Goal: Download file/media

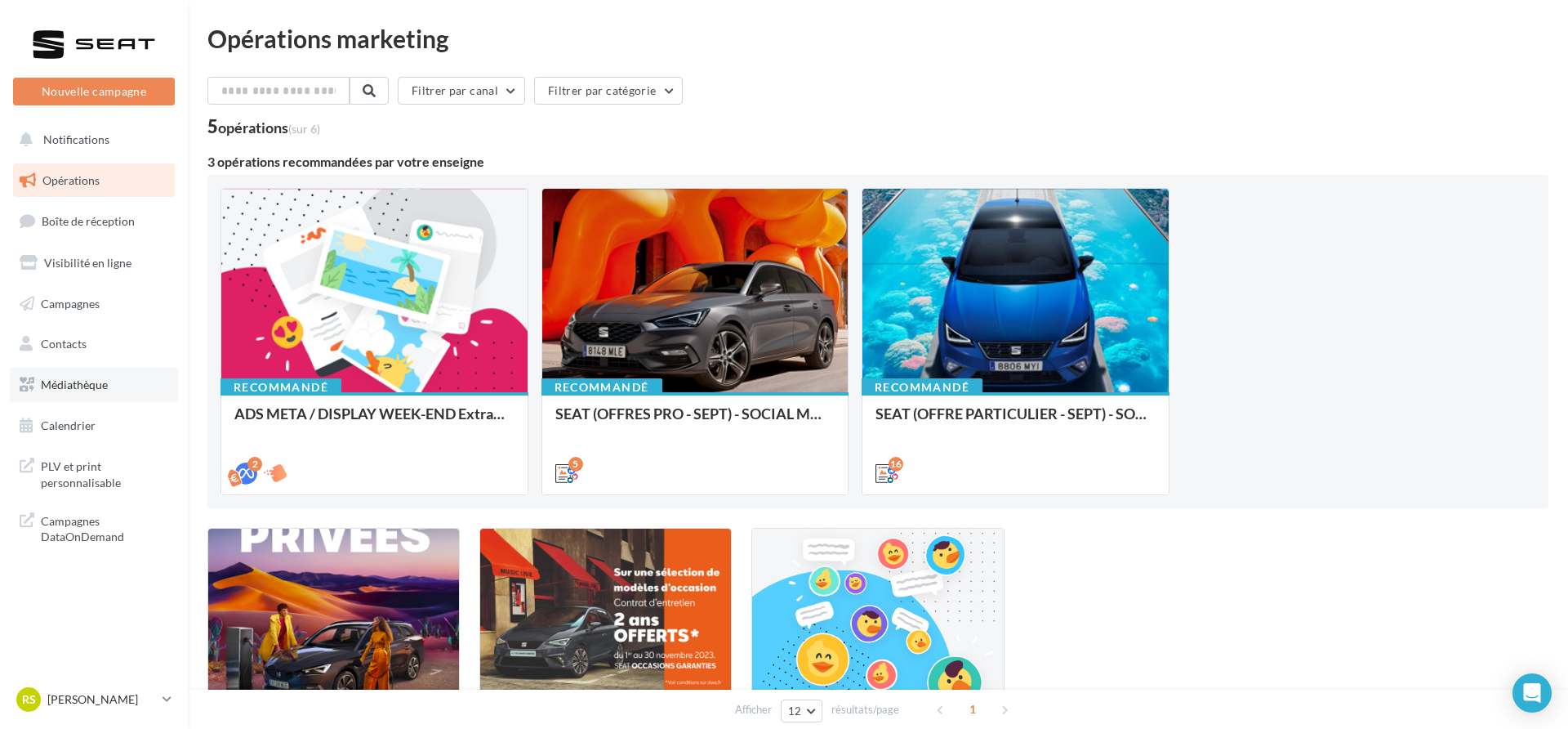
click at [115, 369] on link "Médiathèque" at bounding box center [93, 384] width 168 height 34
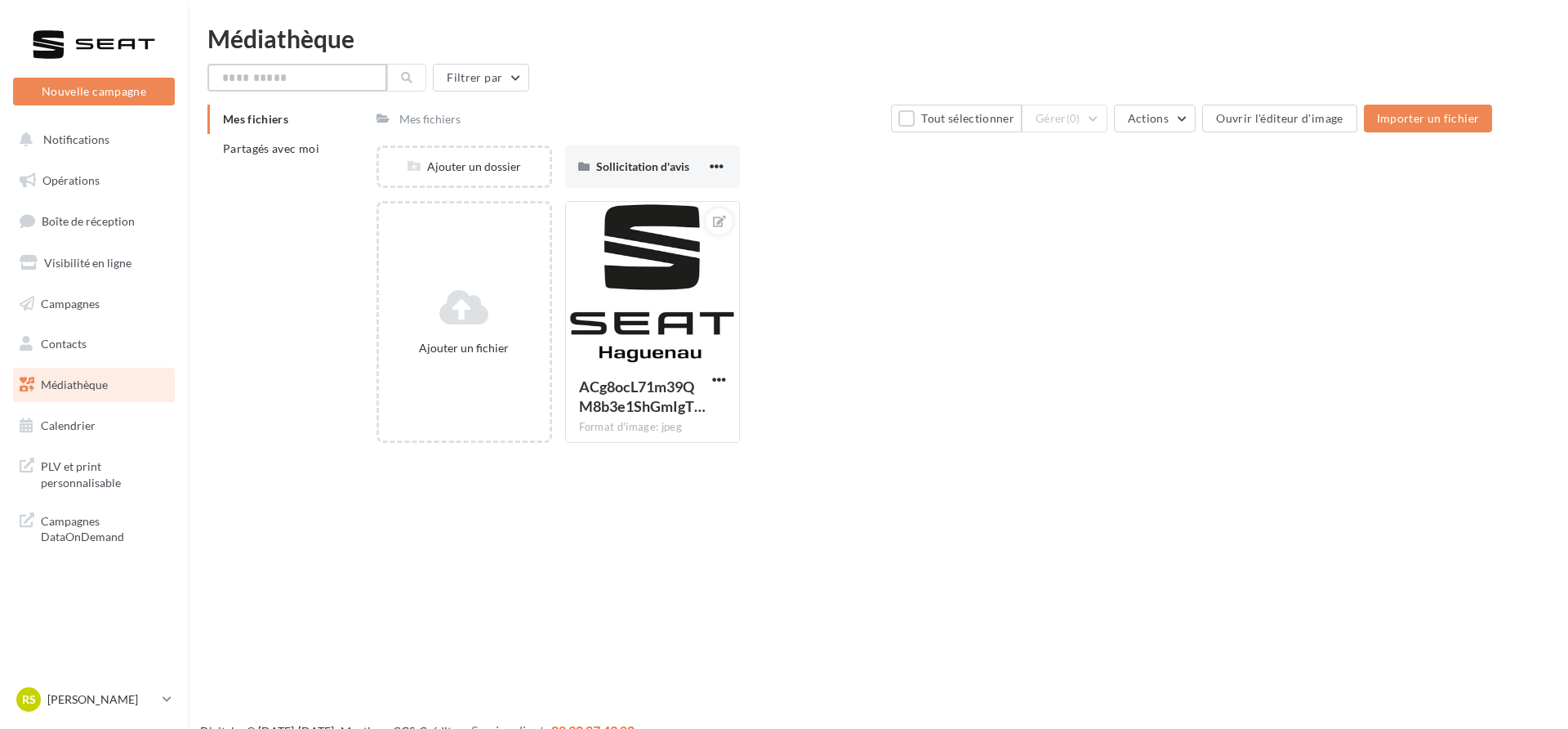
click at [300, 81] on input "text" at bounding box center [297, 77] width 179 height 28
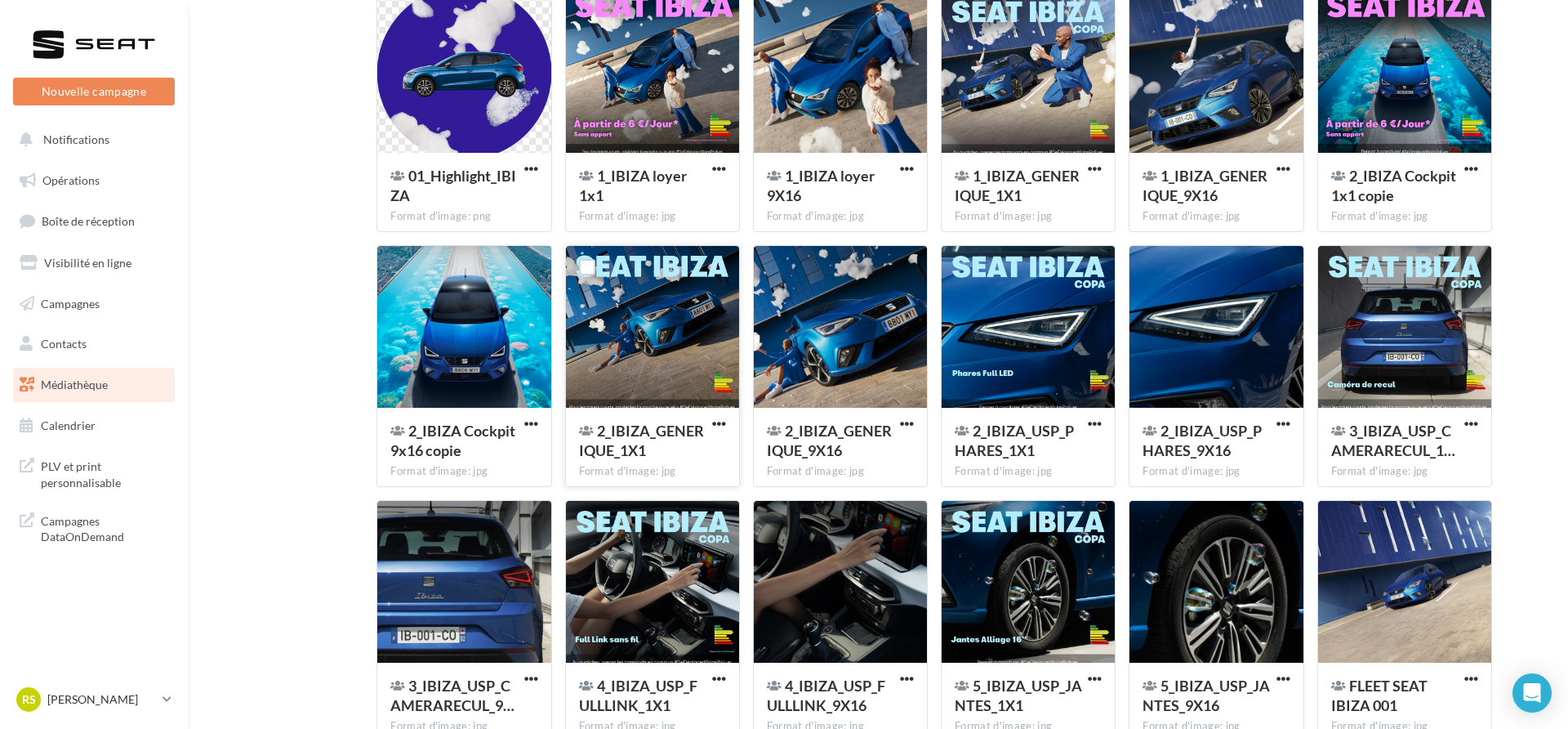
scroll to position [195, 0]
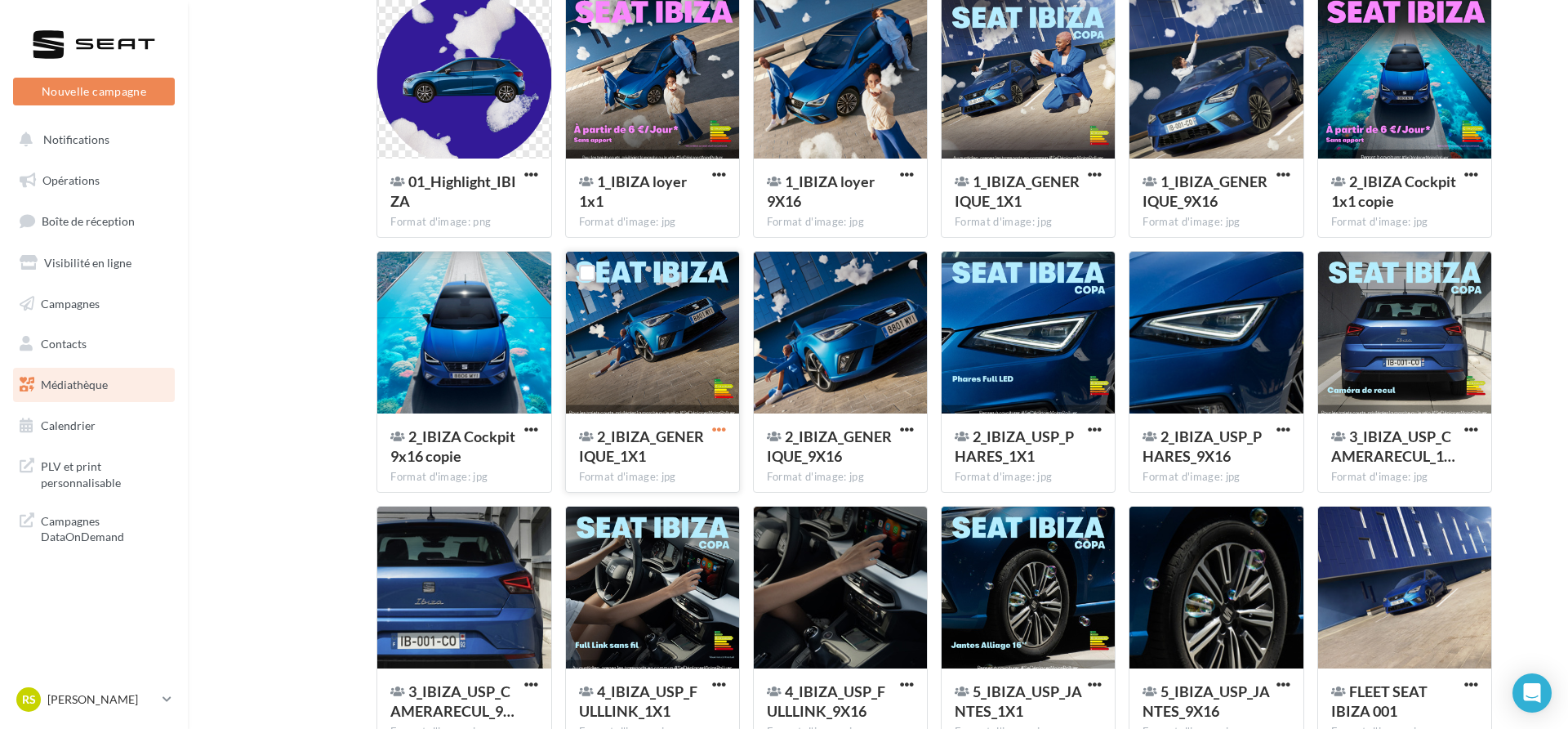
type input "*****"
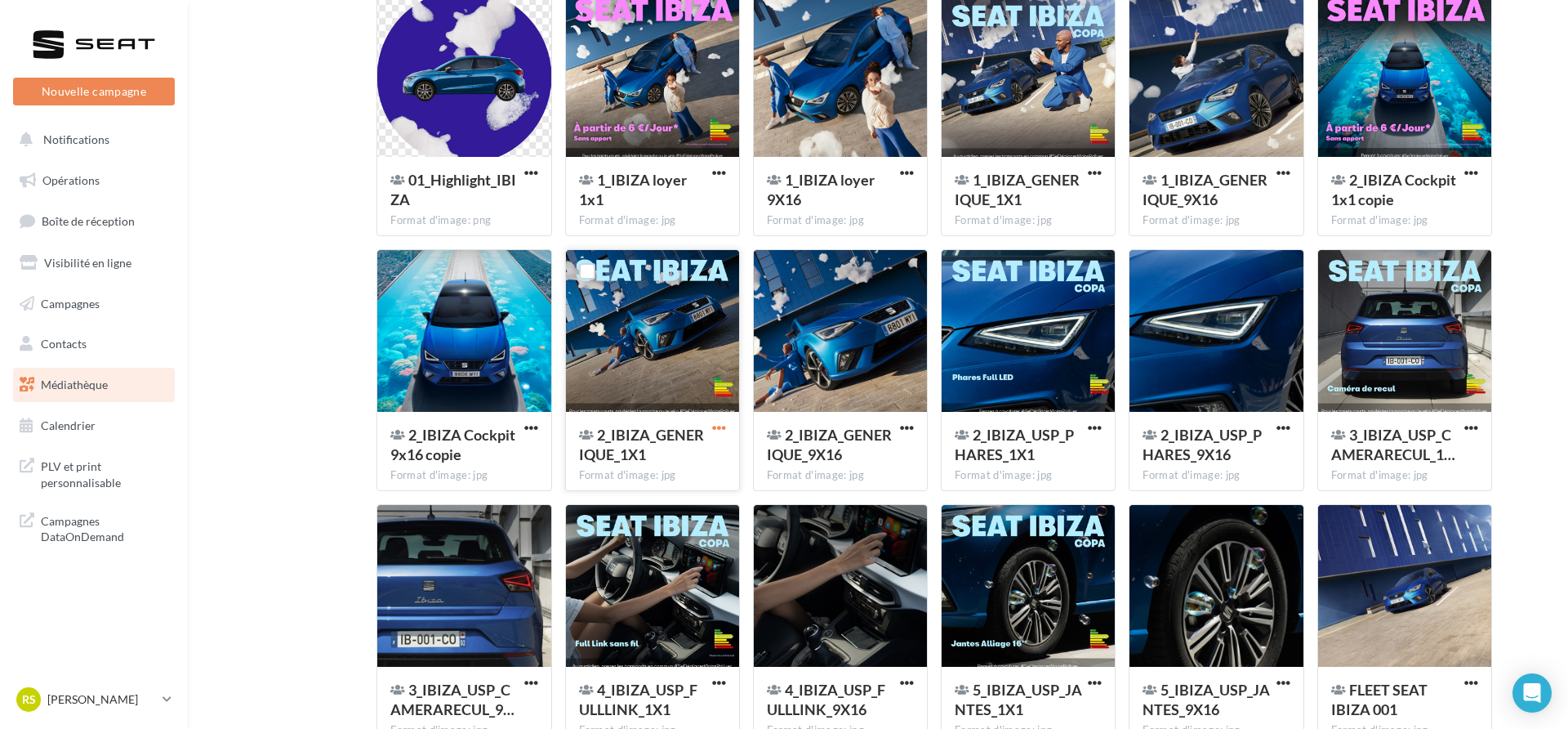
click at [719, 427] on span "button" at bounding box center [719, 427] width 14 height 14
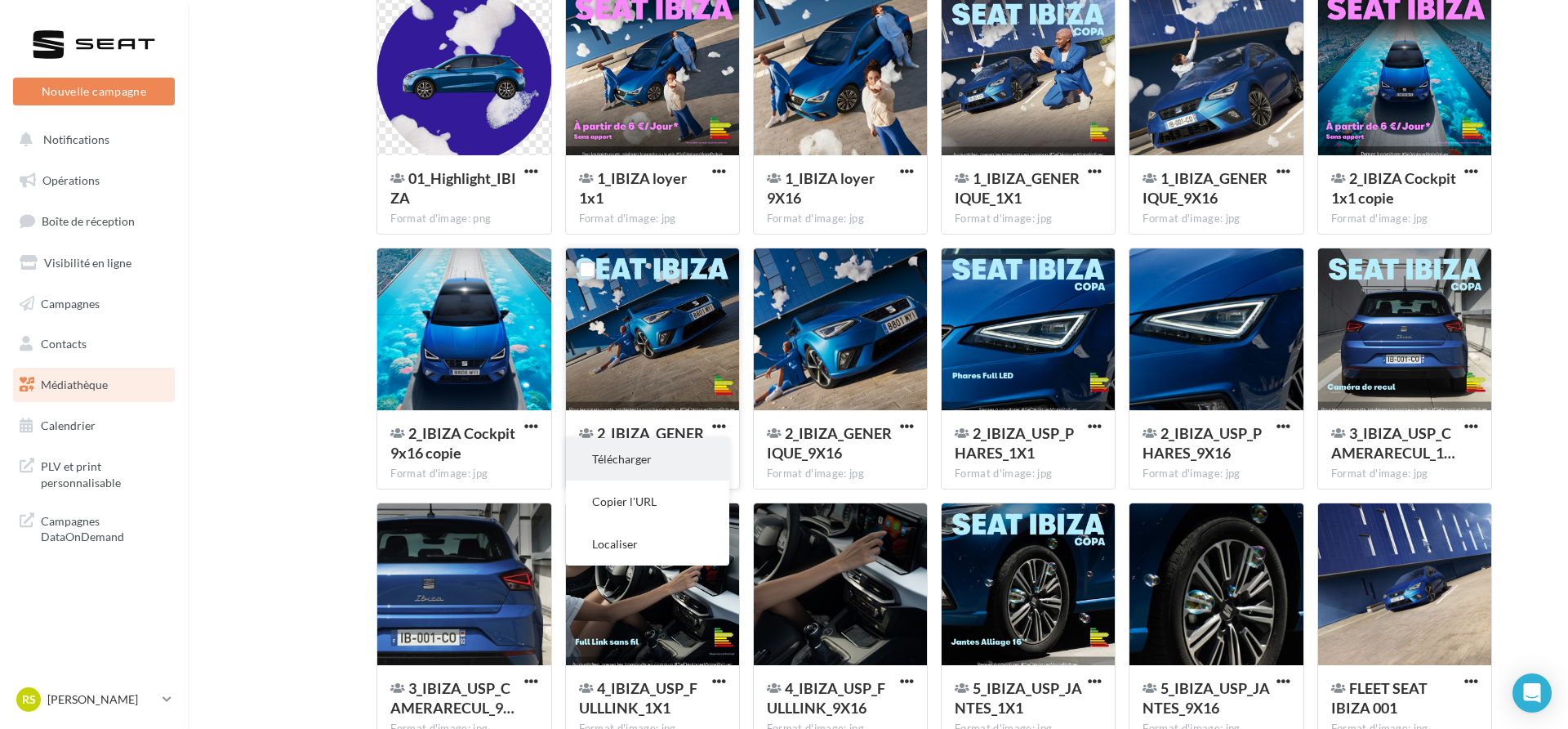
scroll to position [200, 0]
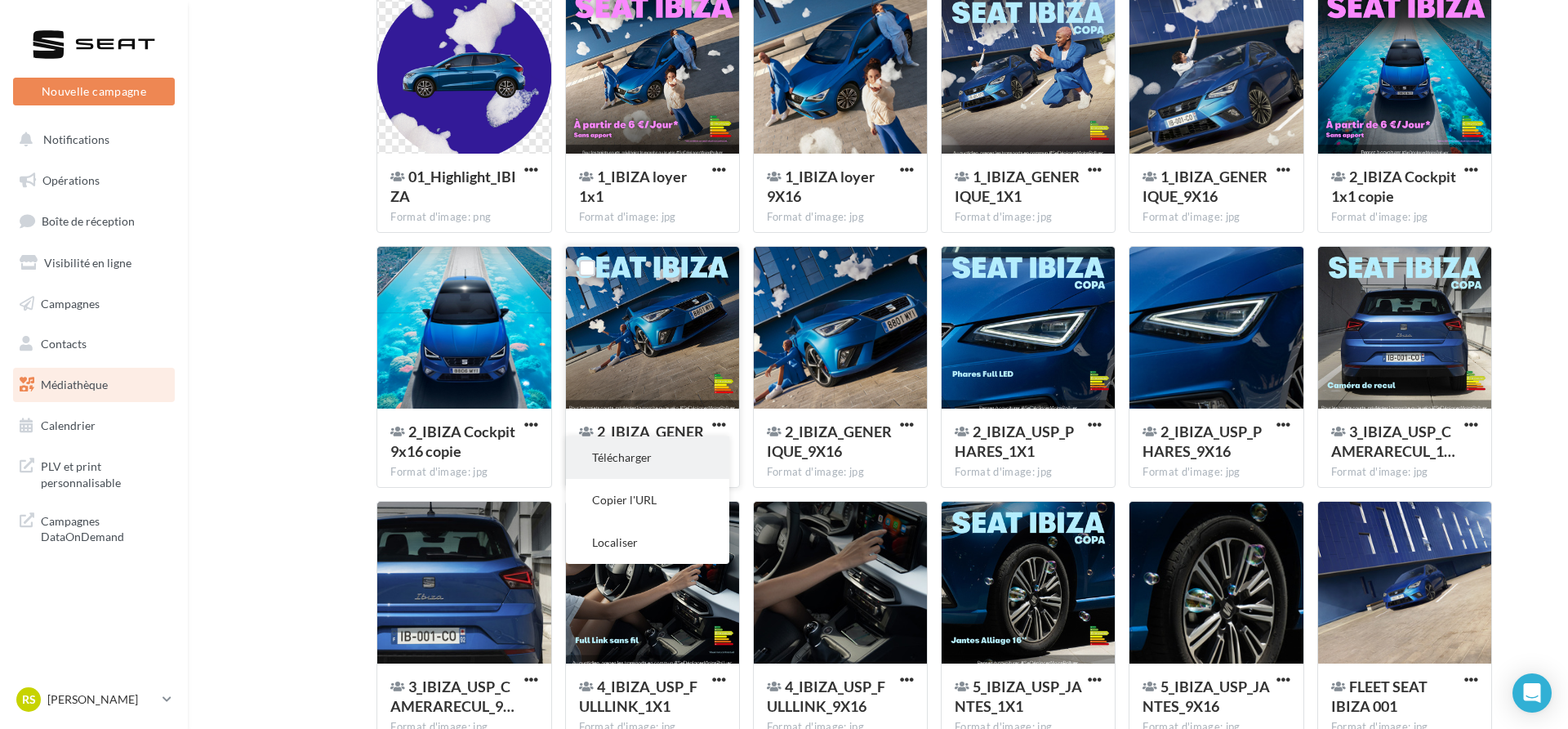
click at [675, 470] on button "Télécharger" at bounding box center [648, 457] width 163 height 42
